Goal: Find specific page/section

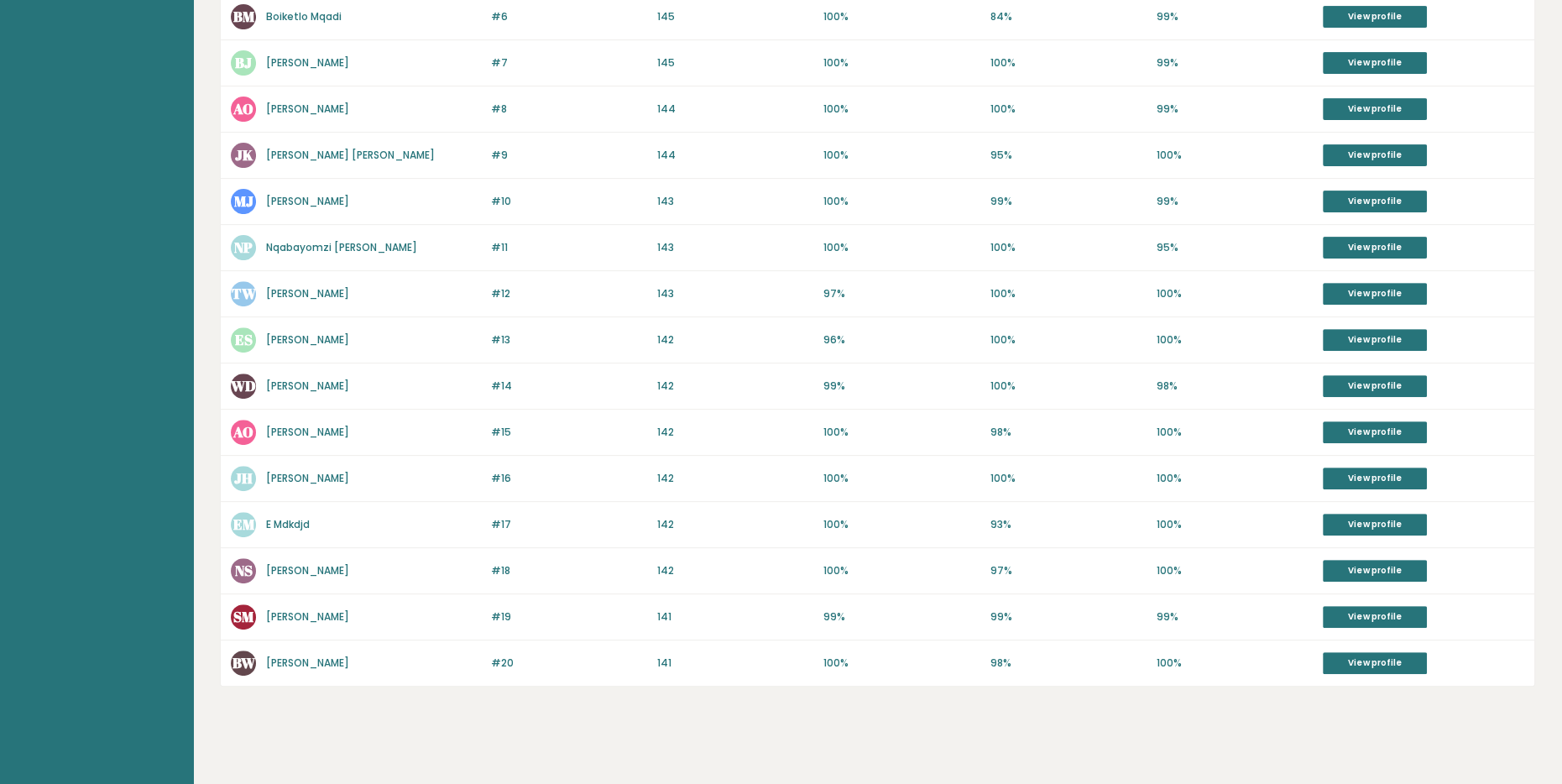
scroll to position [638, 0]
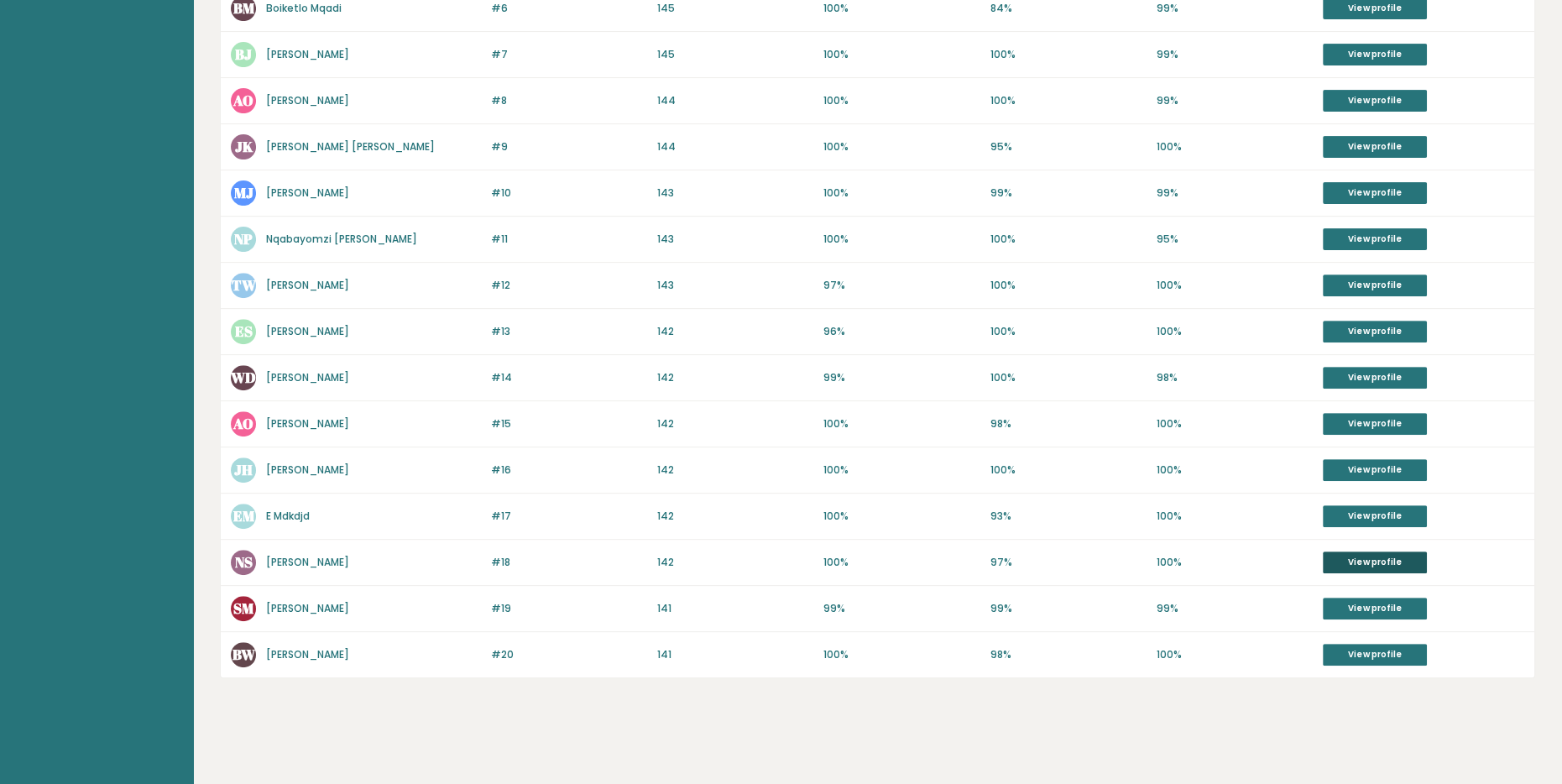
click at [1378, 556] on link "View profile" at bounding box center [1374, 562] width 104 height 22
